Goal: Transaction & Acquisition: Register for event/course

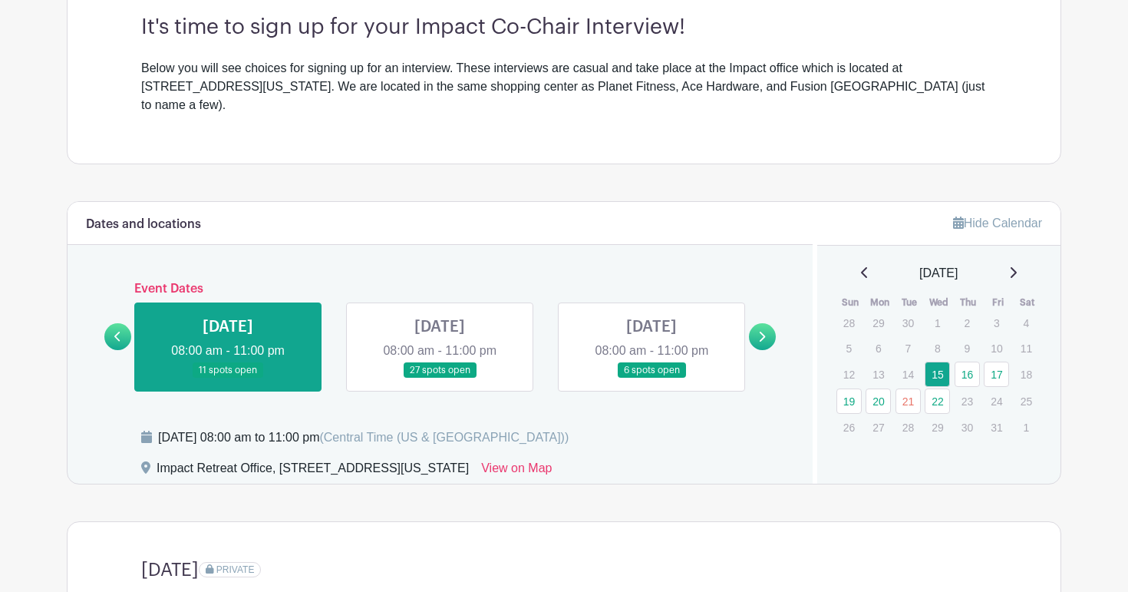
scroll to position [464, 0]
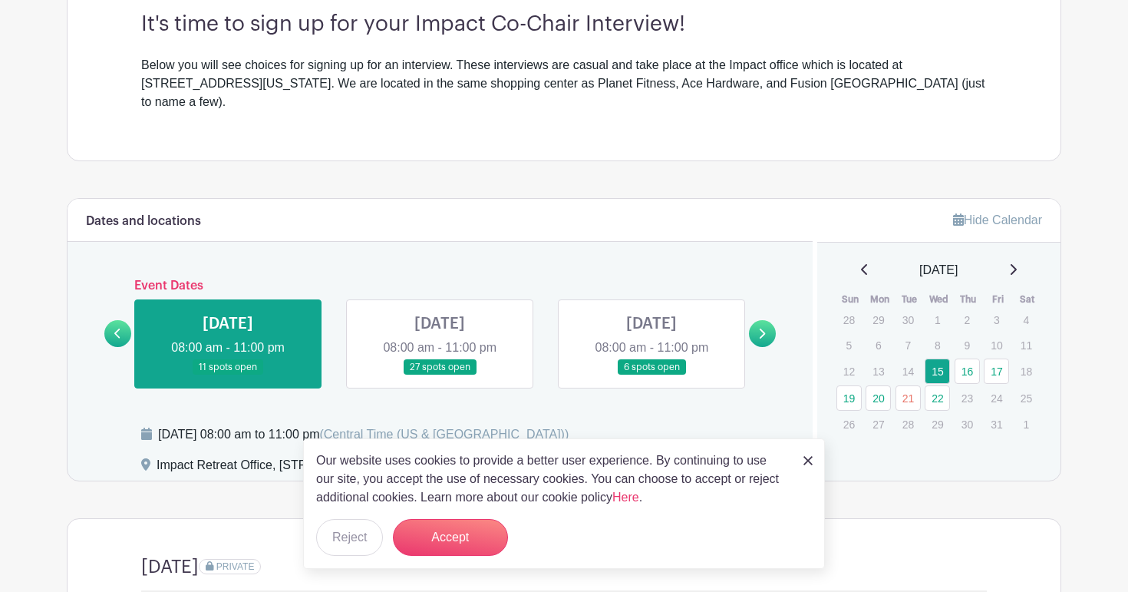
click at [809, 460] on img at bounding box center [807, 460] width 9 height 9
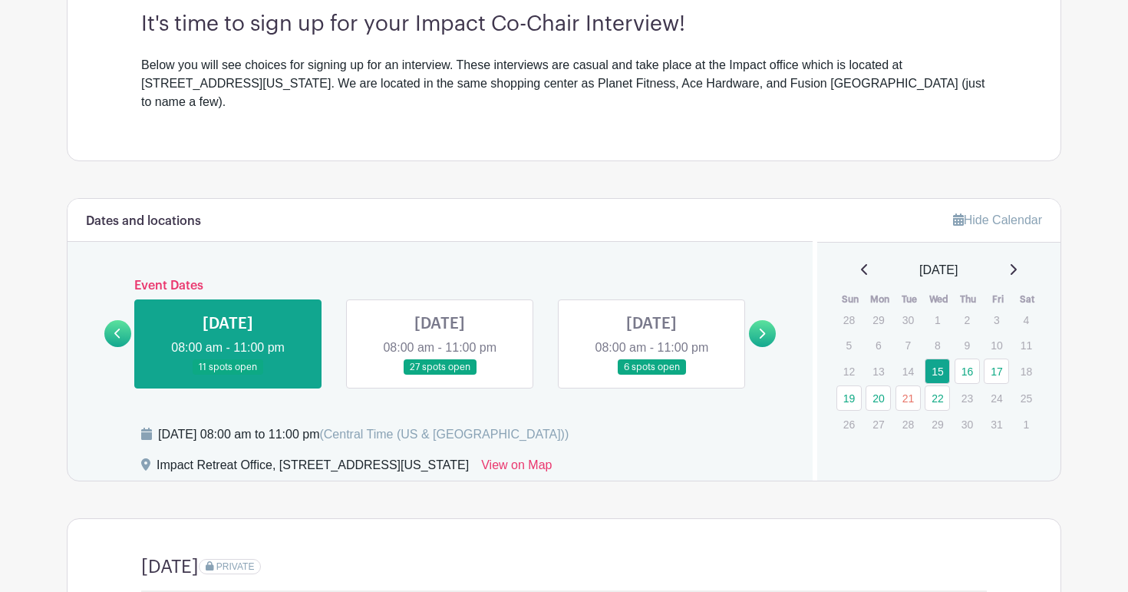
click at [770, 320] on link at bounding box center [762, 333] width 27 height 27
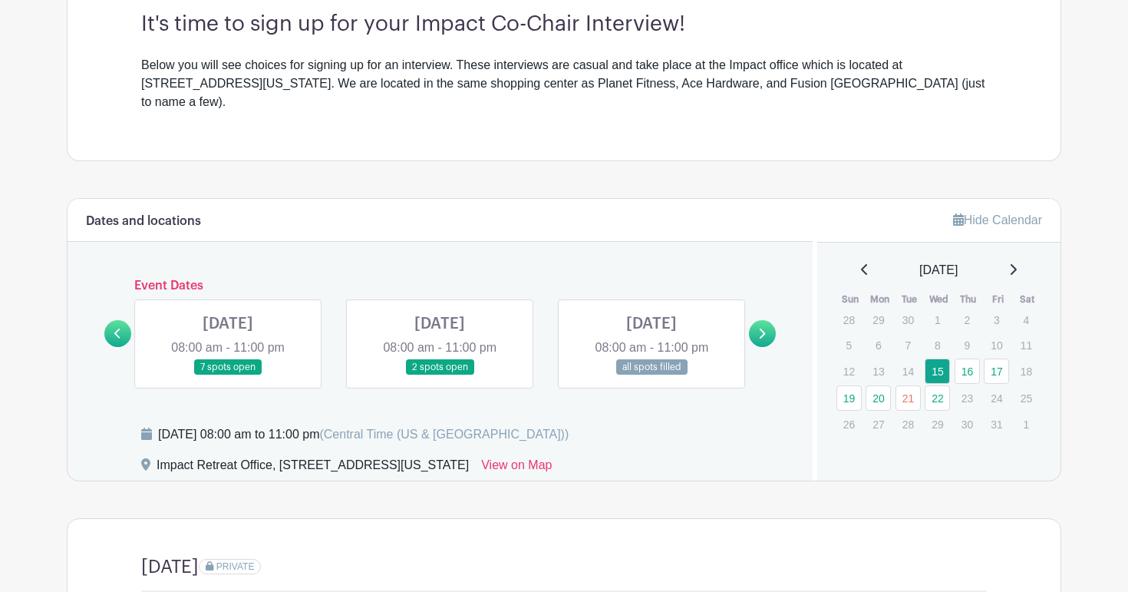
click at [228, 375] on link at bounding box center [228, 375] width 0 height 0
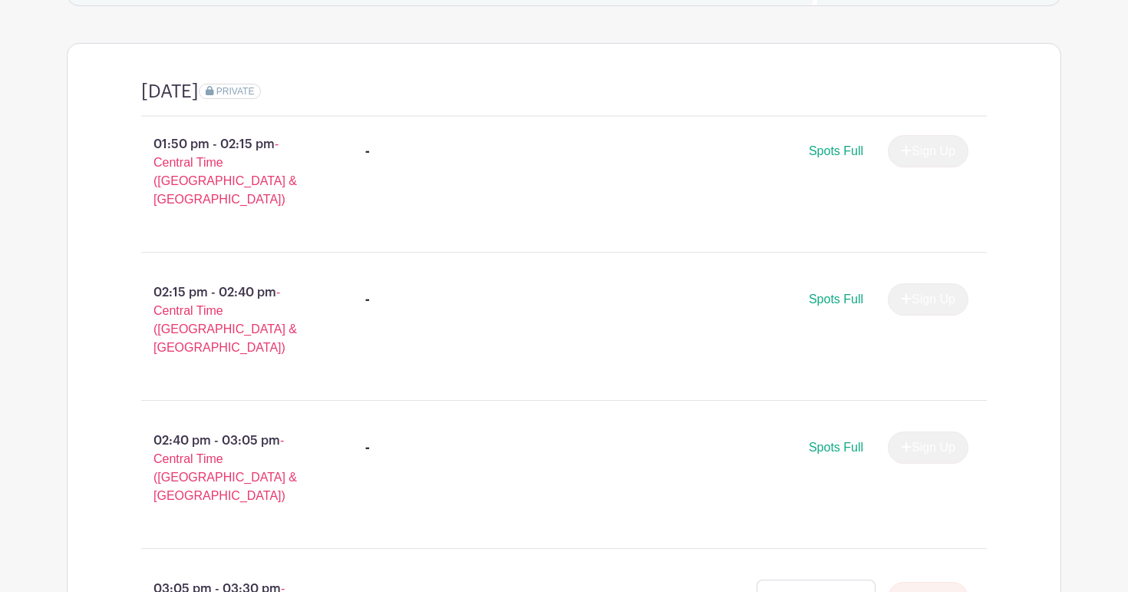
scroll to position [980, 0]
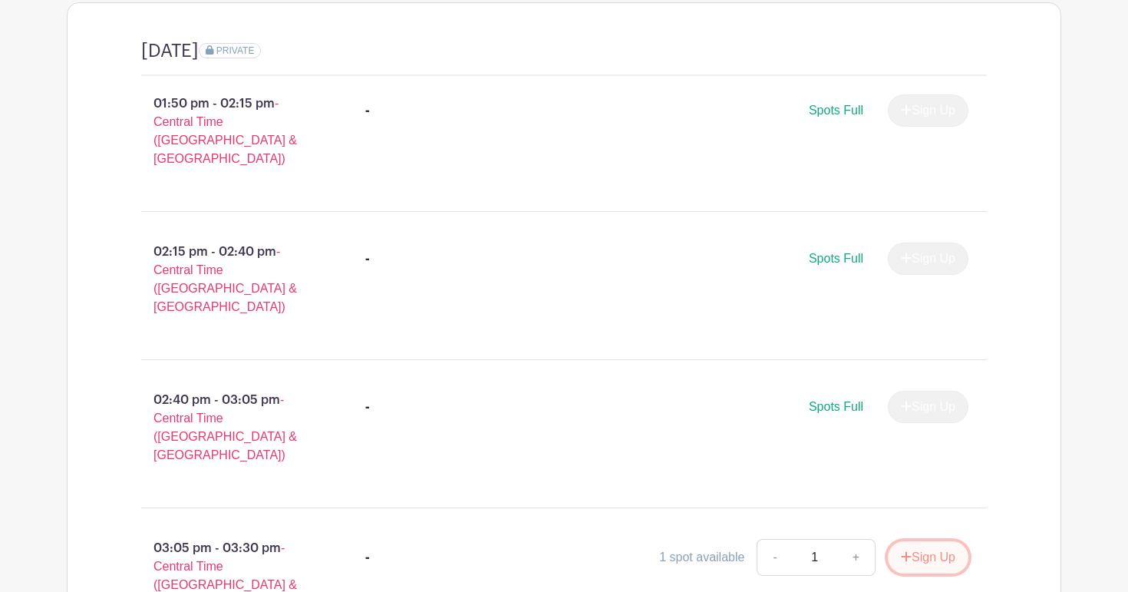
click at [915, 541] on button "Sign Up" at bounding box center [928, 557] width 81 height 32
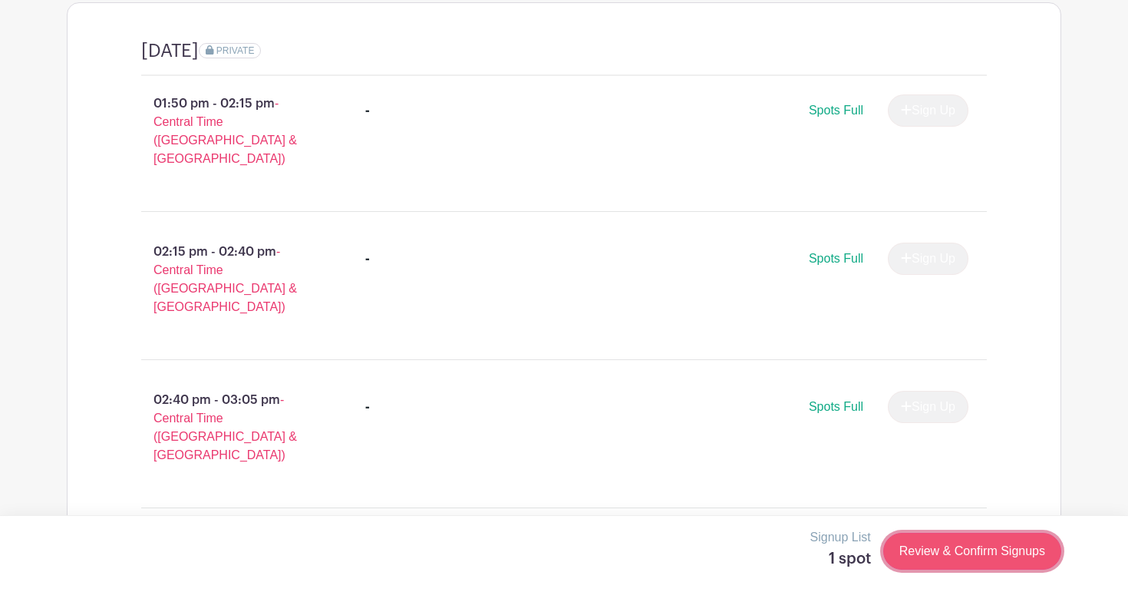
click at [940, 552] on link "Review & Confirm Signups" at bounding box center [972, 550] width 178 height 37
click at [569, 375] on div at bounding box center [564, 296] width 1128 height 592
click at [924, 552] on link "Review & Confirm Signups" at bounding box center [972, 550] width 178 height 37
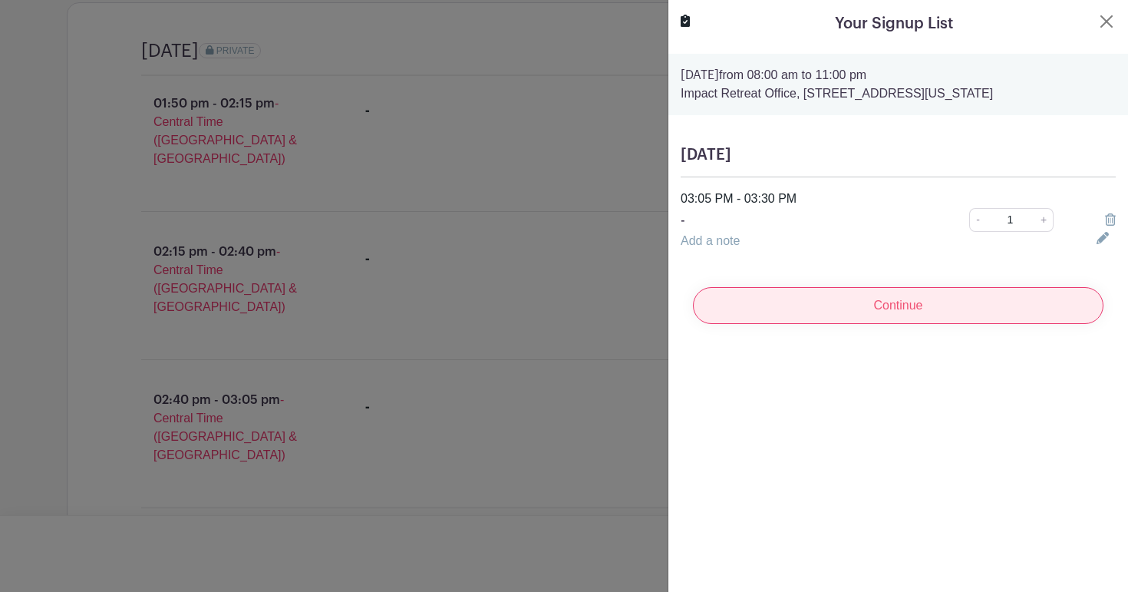
click at [982, 298] on input "Continue" at bounding box center [898, 305] width 410 height 37
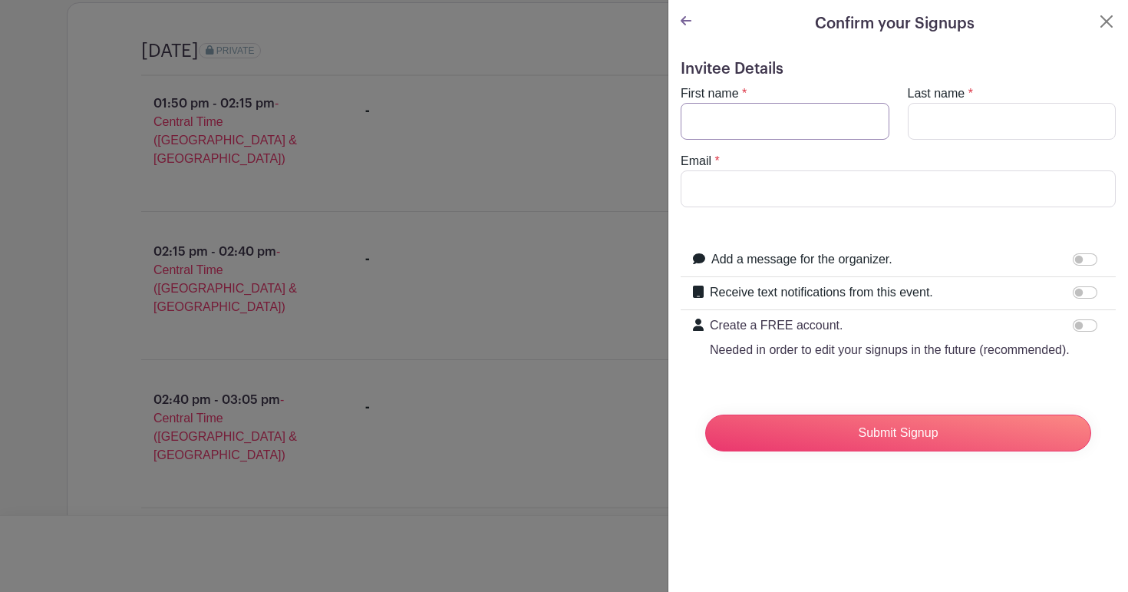
click at [799, 113] on input "First name" at bounding box center [785, 121] width 209 height 37
type input "Jack"
click at [938, 129] on input "Last name" at bounding box center [1012, 121] width 209 height 37
type input "[PERSON_NAME]"
click at [779, 183] on input "Email" at bounding box center [898, 188] width 435 height 37
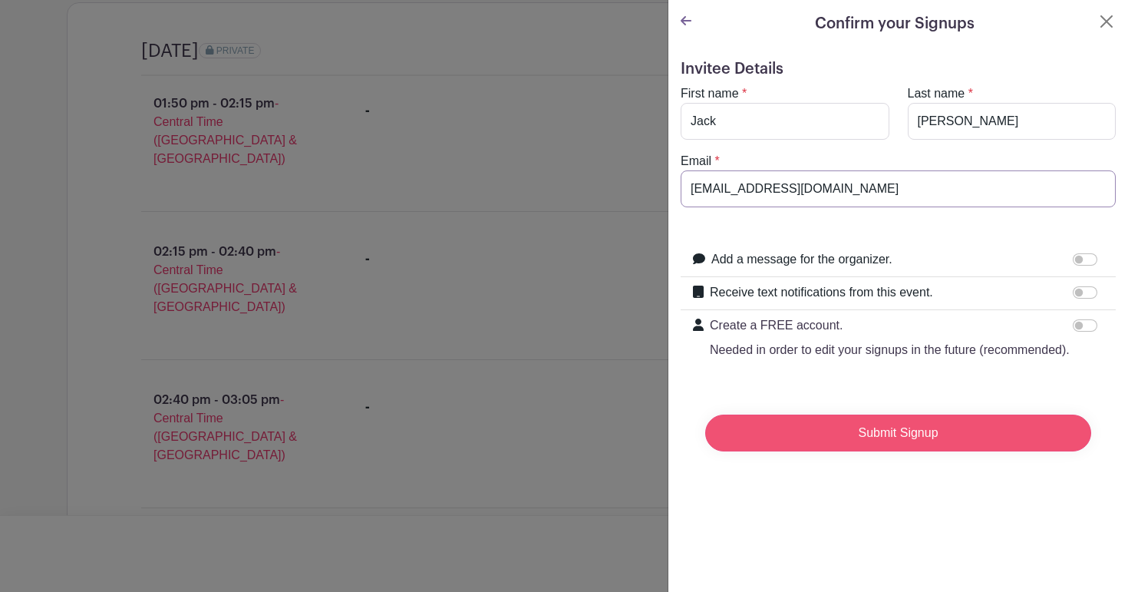
type input "[EMAIL_ADDRESS][DOMAIN_NAME]"
click at [858, 437] on input "Submit Signup" at bounding box center [898, 432] width 386 height 37
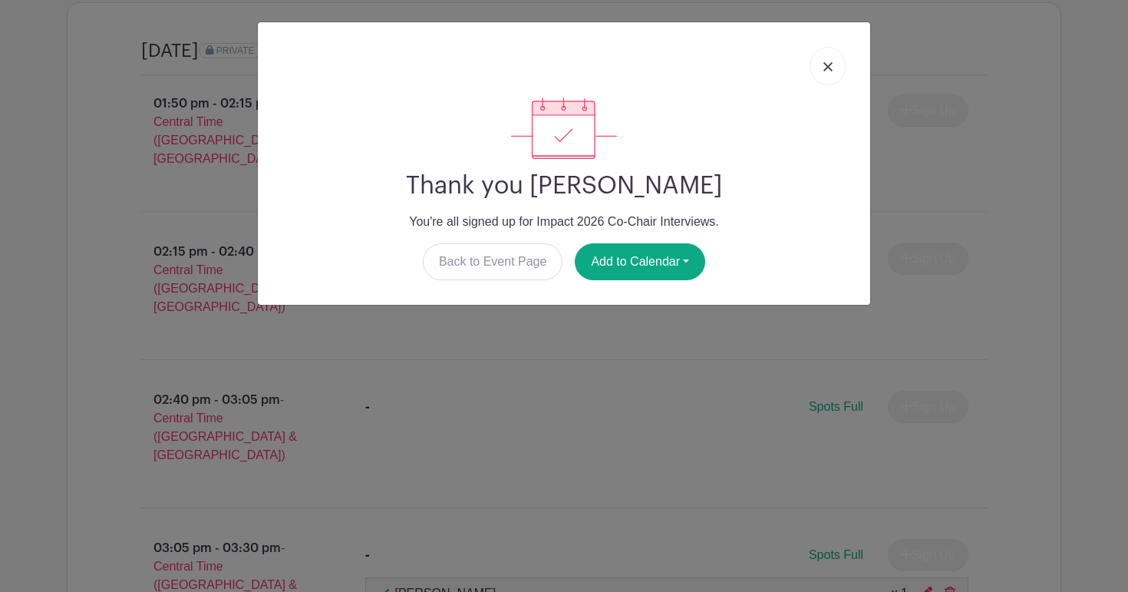
click at [831, 74] on link at bounding box center [827, 66] width 35 height 38
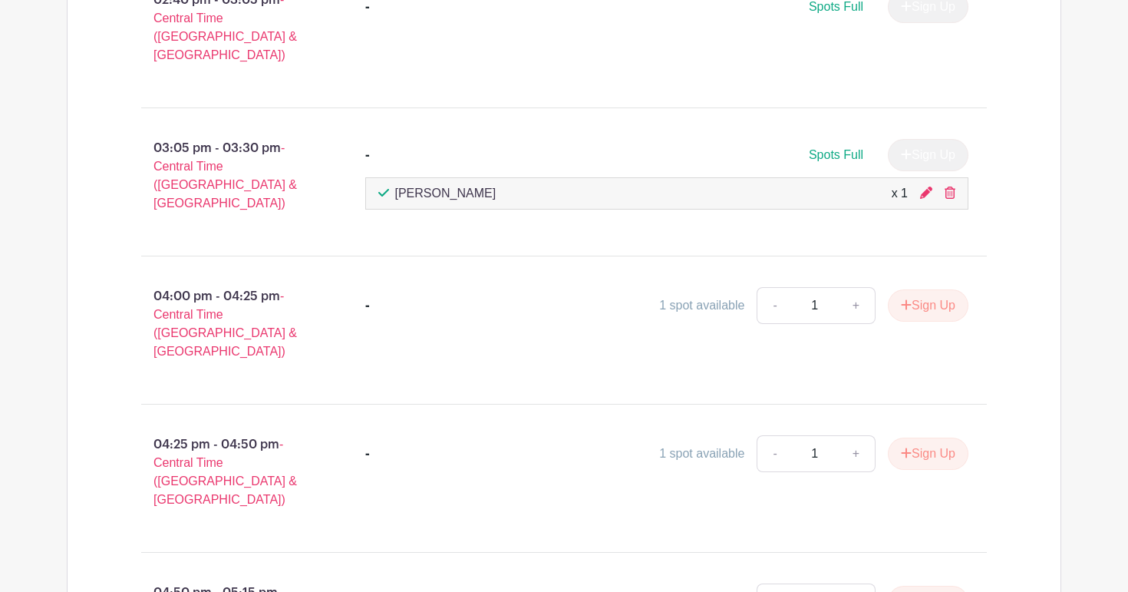
scroll to position [1377, 0]
